Goal: Task Accomplishment & Management: Use online tool/utility

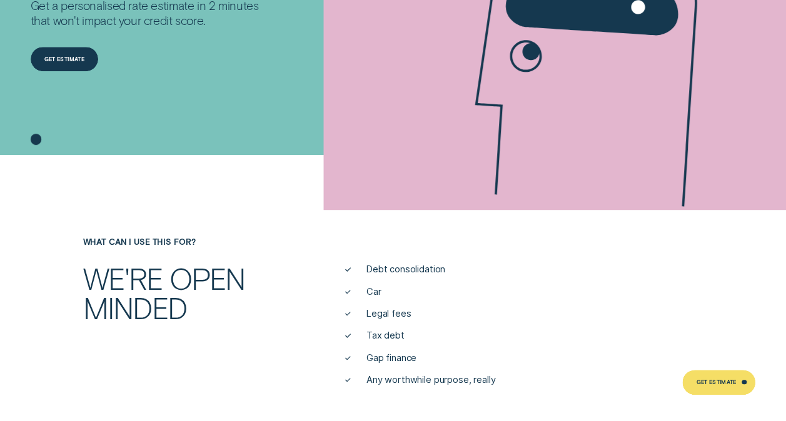
scroll to position [325, 0]
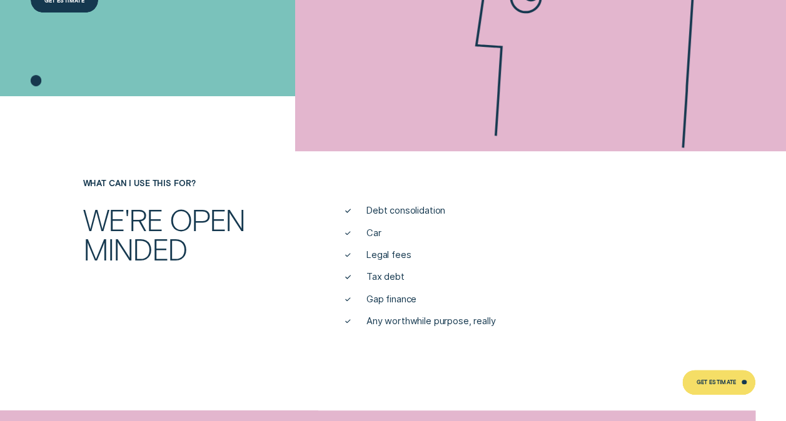
click at [348, 233] on icon at bounding box center [348, 232] width 5 height 3
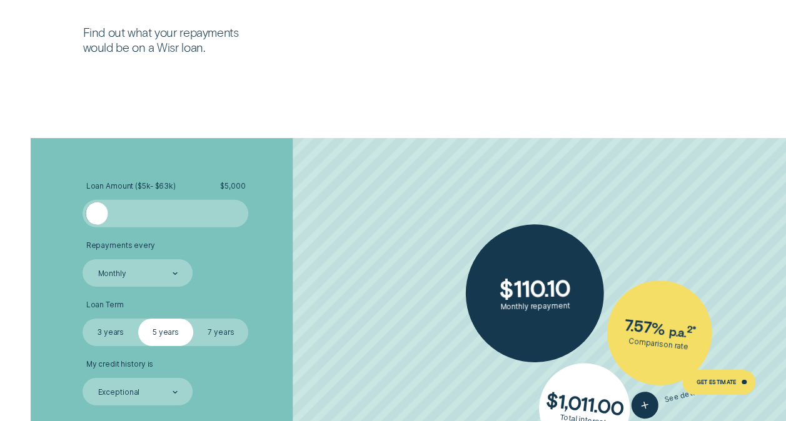
scroll to position [1834, 0]
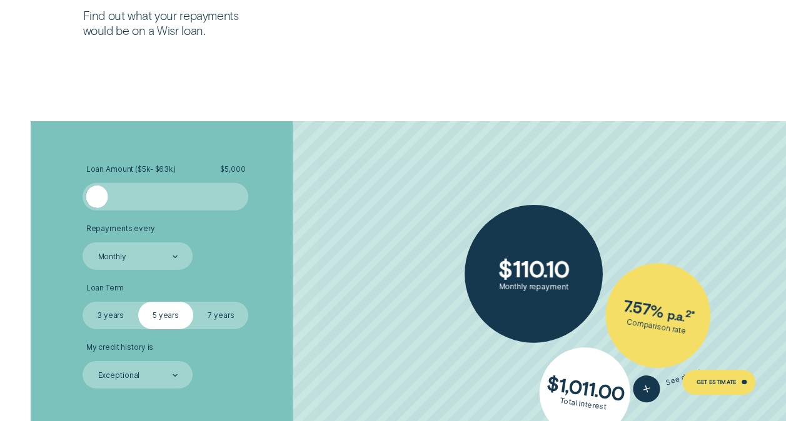
click at [107, 189] on div at bounding box center [166, 197] width 138 height 22
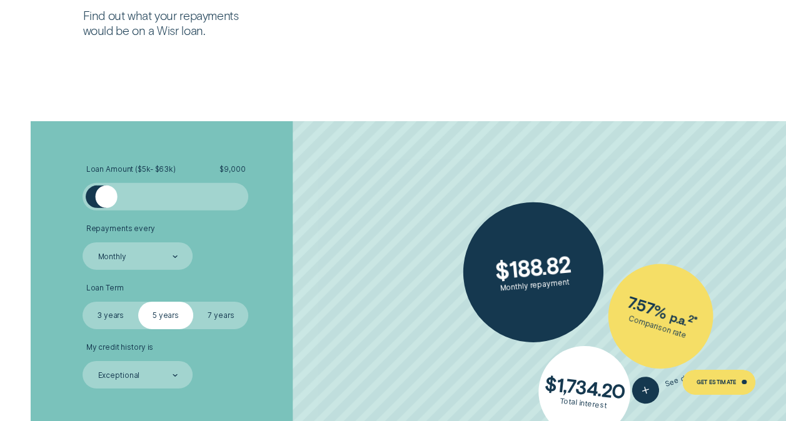
click at [95, 204] on div at bounding box center [91, 197] width 11 height 22
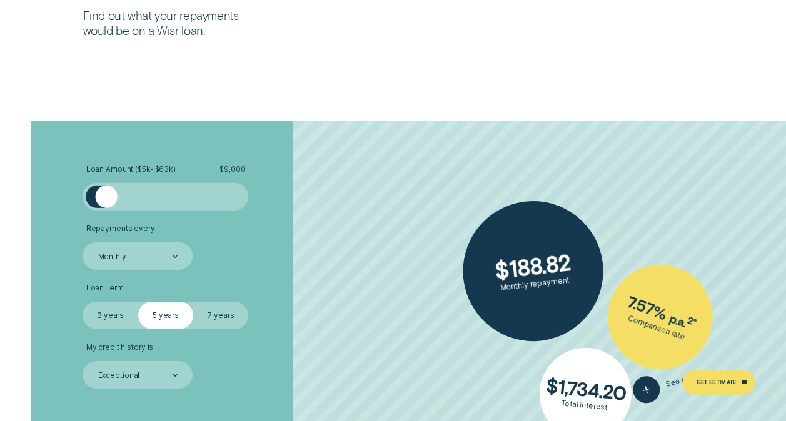
click at [93, 196] on div at bounding box center [91, 197] width 11 height 22
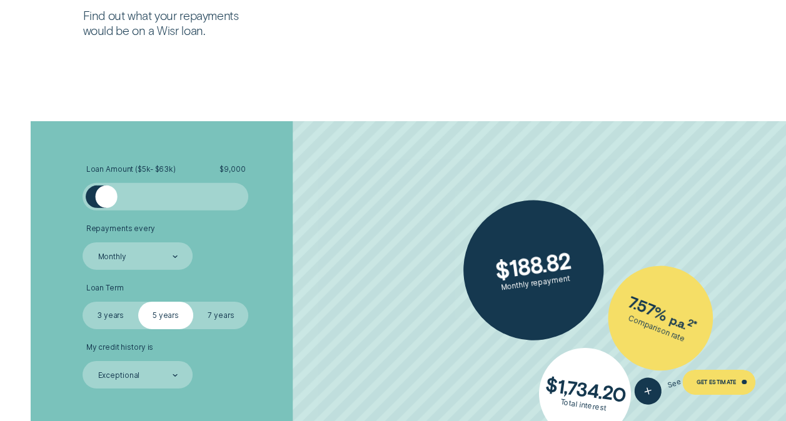
click at [90, 191] on div at bounding box center [91, 197] width 11 height 22
click at [90, 200] on div at bounding box center [91, 197] width 11 height 22
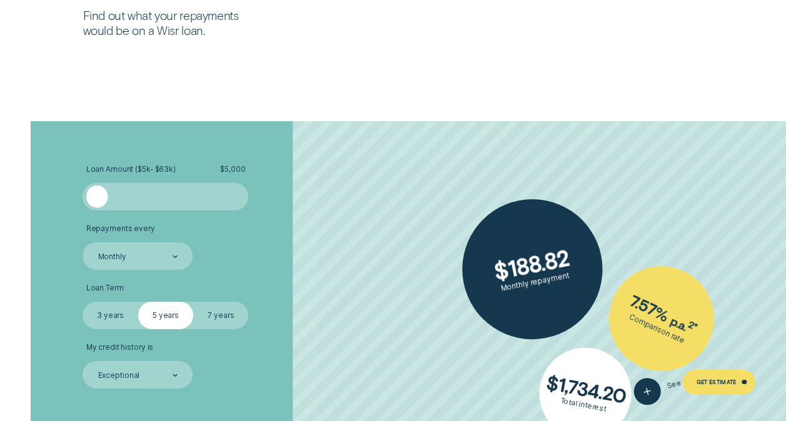
drag, startPoint x: 109, startPoint y: 199, endPoint x: 75, endPoint y: 201, distance: 33.8
click at [75, 201] on div "Loan Amount ( $5k - $63k ) $ 5,000 Repayments every Monthly Loan Term Select Lo…" at bounding box center [393, 313] width 735 height 385
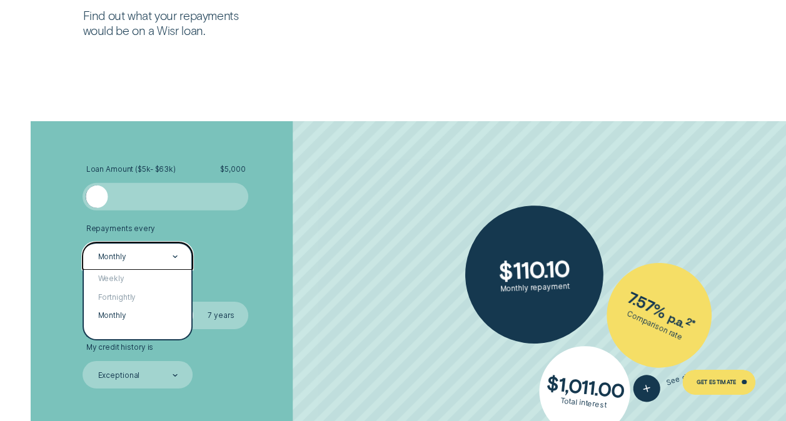
click at [182, 255] on div "Monthly" at bounding box center [138, 257] width 110 height 28
click at [135, 314] on div "Monthly" at bounding box center [138, 316] width 108 height 18
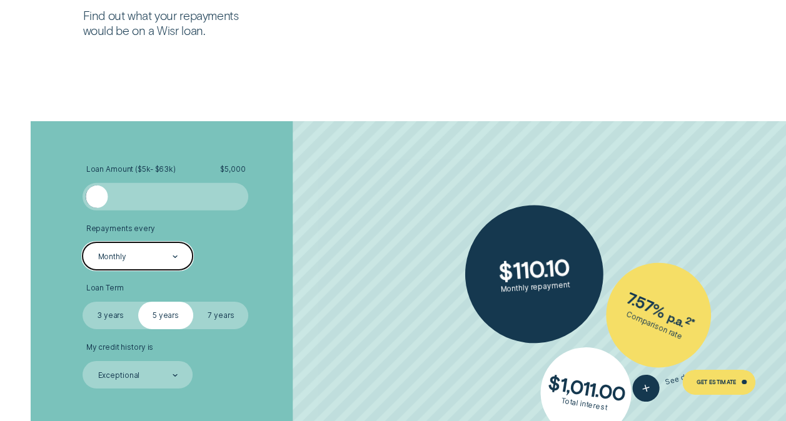
click at [115, 316] on label "3 years" at bounding box center [110, 316] width 55 height 28
click at [83, 302] on input "3 years" at bounding box center [83, 302] width 0 height 0
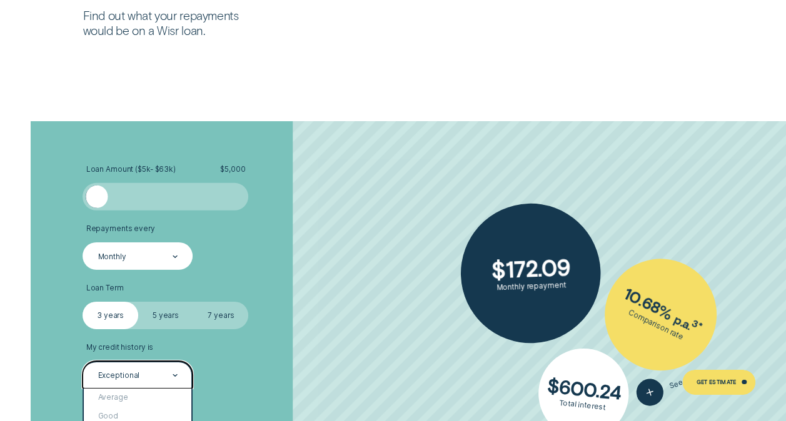
click at [176, 380] on div at bounding box center [175, 376] width 5 height 26
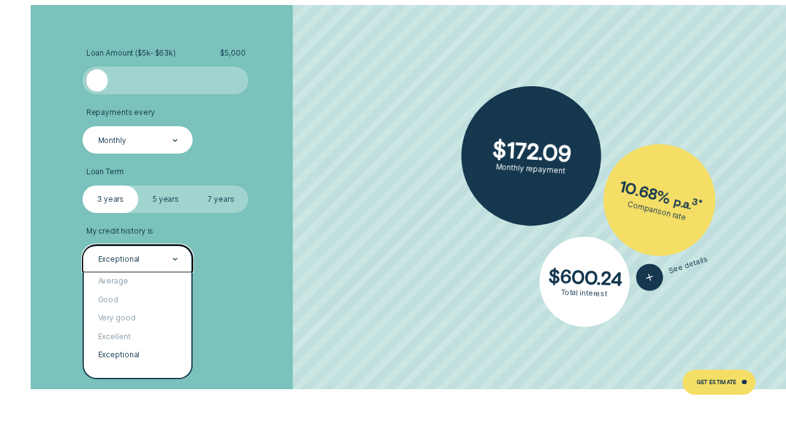
scroll to position [1959, 0]
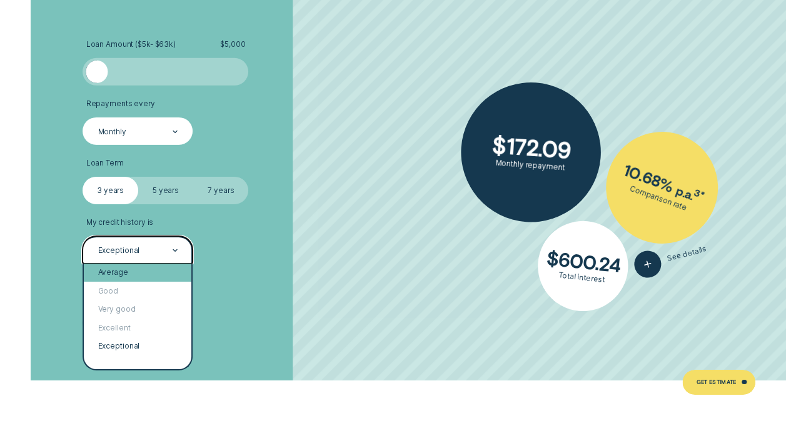
click at [120, 273] on div "Average" at bounding box center [138, 273] width 108 height 18
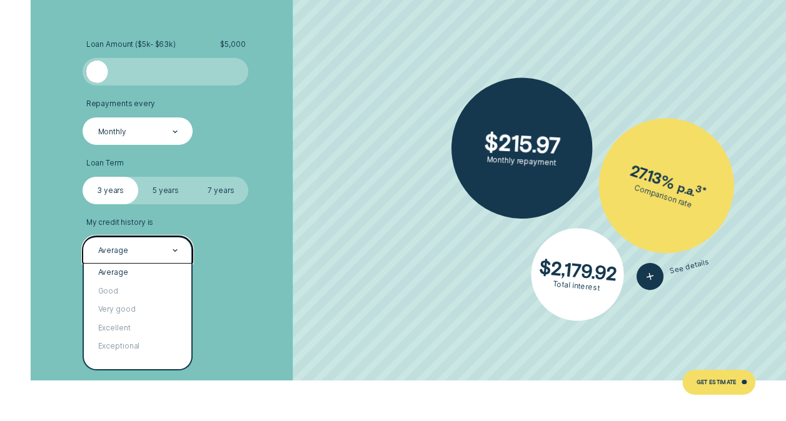
click at [181, 248] on div "Average" at bounding box center [138, 250] width 110 height 28
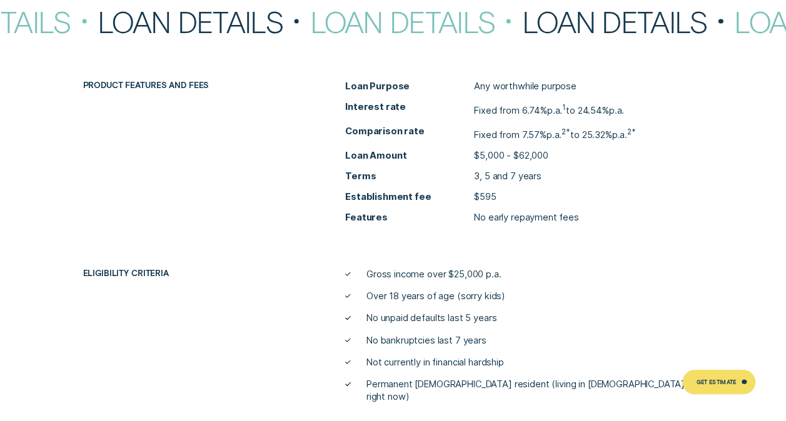
scroll to position [3726, 0]
